Goal: Task Accomplishment & Management: Complete application form

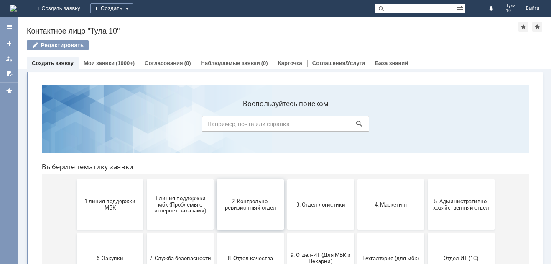
click at [230, 199] on span "2. Контрольно-ревизионный отдел" at bounding box center [251, 204] width 62 height 13
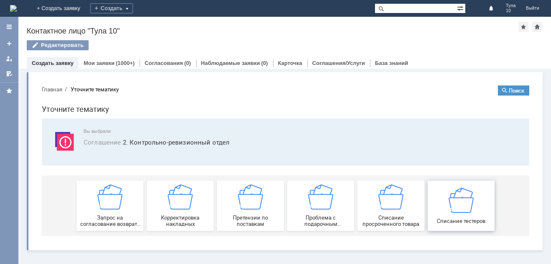
click at [441, 208] on div "Списание тестеров" at bounding box center [461, 205] width 62 height 36
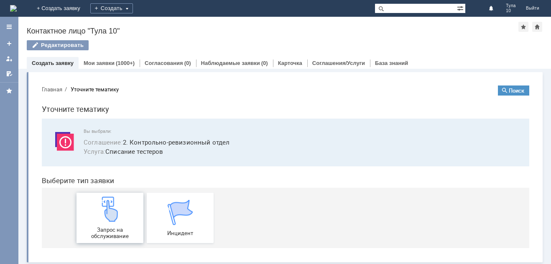
click at [128, 224] on div "Запрос на обслуживание" at bounding box center [110, 217] width 62 height 43
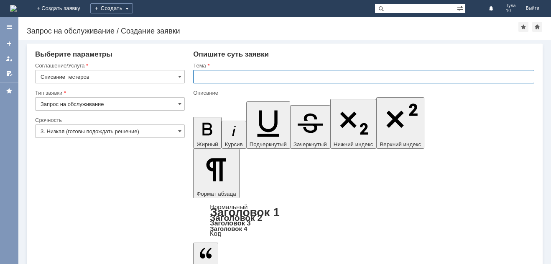
click at [213, 73] on input "text" at bounding box center [363, 76] width 341 height 13
type input "списание тестеров тула 10"
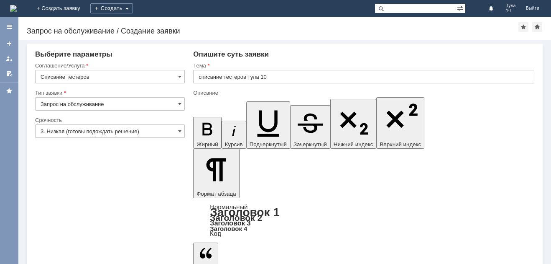
drag, startPoint x: 235, startPoint y: 2255, endPoint x: 418, endPoint y: 2398, distance: 232.2
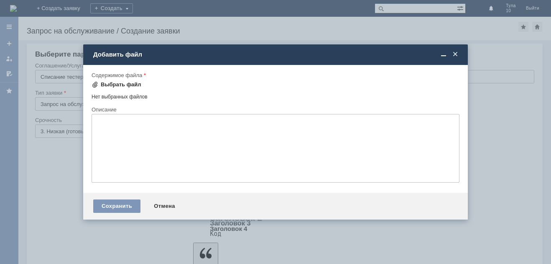
click at [119, 84] on div "Выбрать файл" at bounding box center [121, 84] width 41 height 7
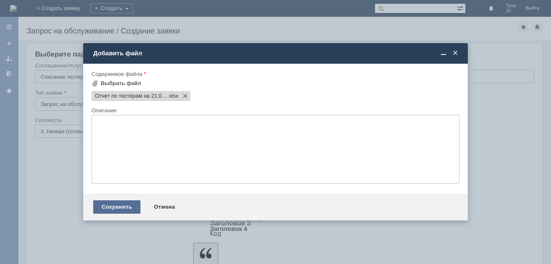
click at [126, 204] on div "Сохранить" at bounding box center [116, 206] width 47 height 13
